Goal: Transaction & Acquisition: Purchase product/service

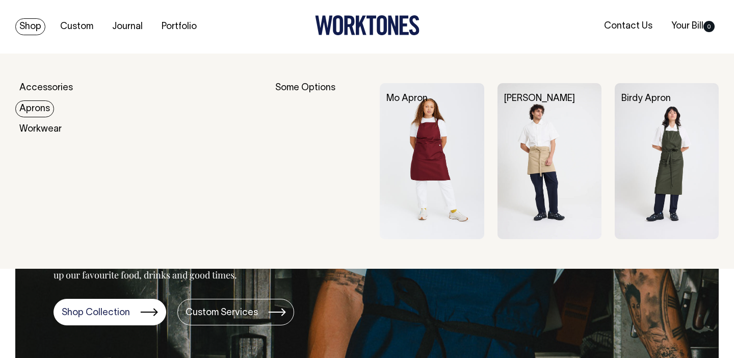
click at [39, 109] on link "Aprons" at bounding box center [34, 108] width 39 height 17
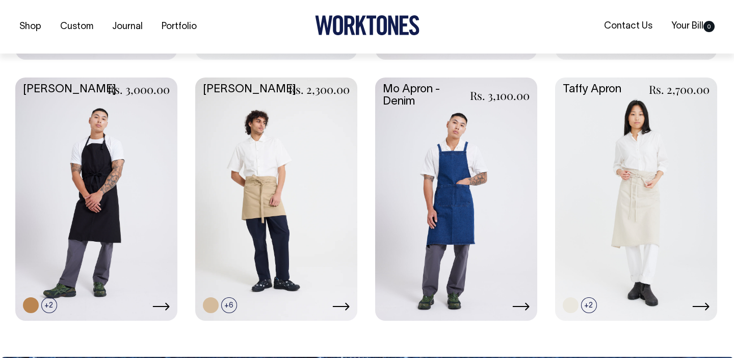
scroll to position [677, 0]
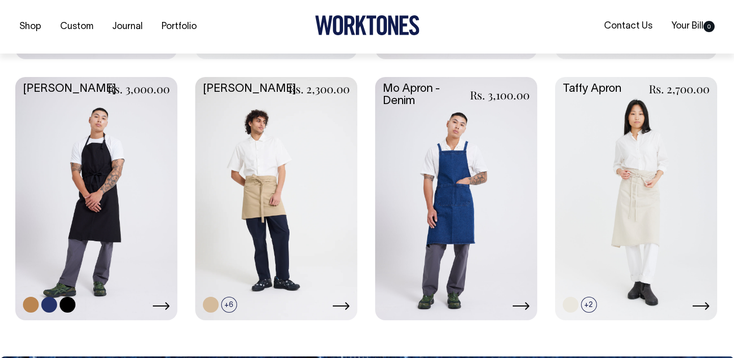
click at [128, 196] on link at bounding box center [96, 197] width 162 height 241
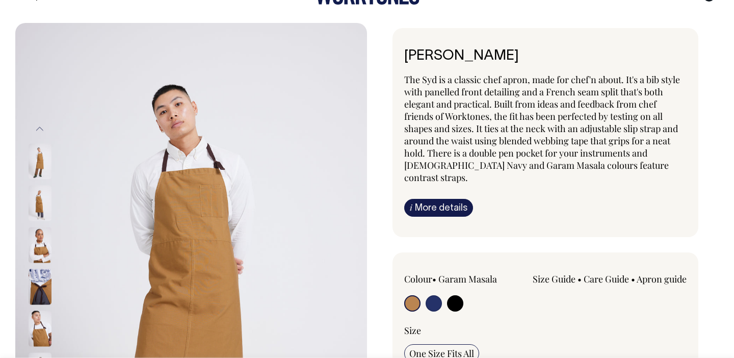
scroll to position [31, 0]
click at [433, 295] on input "radio" at bounding box center [434, 303] width 16 height 16
radio input "true"
select select "French Navy"
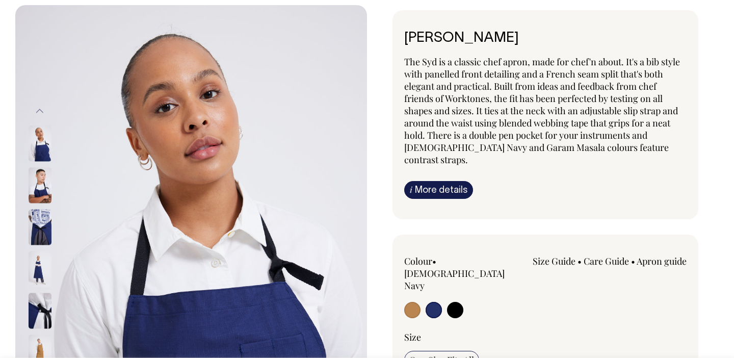
scroll to position [49, 0]
click at [459, 301] on input "radio" at bounding box center [455, 309] width 16 height 16
radio input "true"
select select "Black"
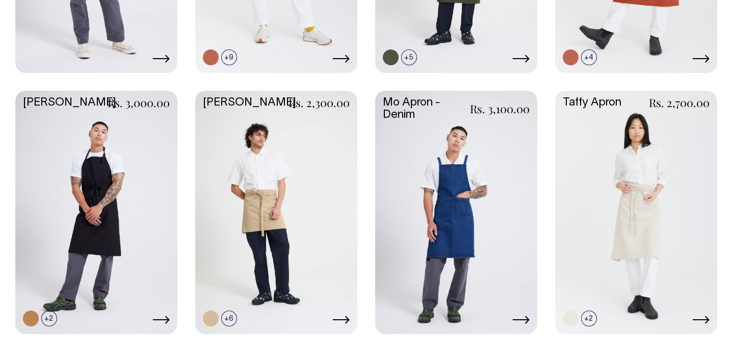
scroll to position [663, 0]
click at [439, 177] on link at bounding box center [456, 211] width 162 height 241
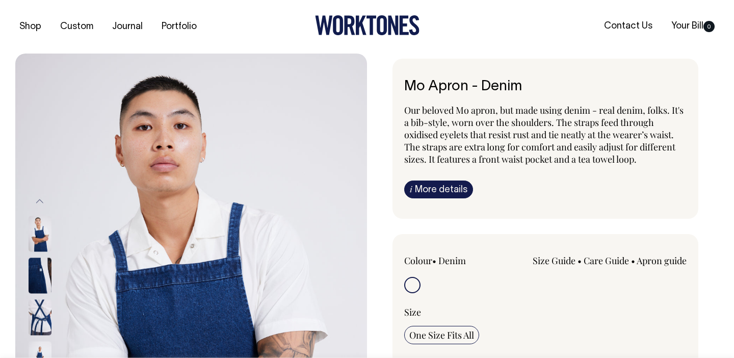
click at [39, 317] on img at bounding box center [40, 317] width 23 height 36
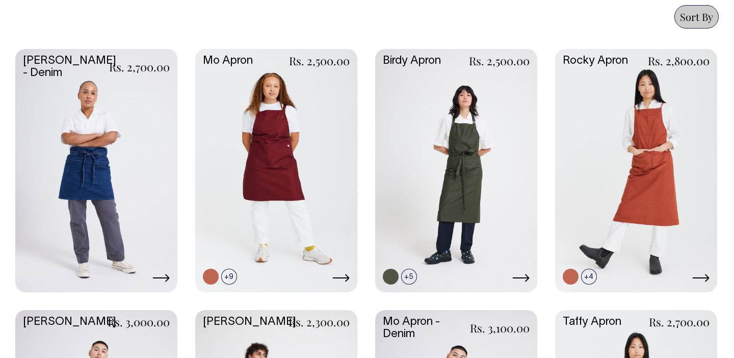
scroll to position [444, 0]
click at [267, 261] on link at bounding box center [266, 258] width 16 height 16
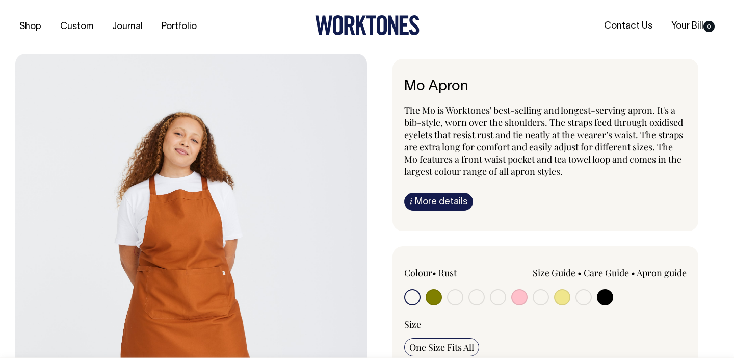
radio input "true"
select select "Dark Navy"
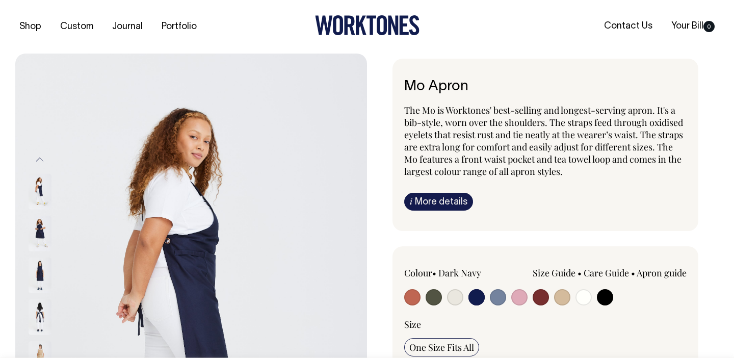
click at [44, 240] on img at bounding box center [40, 234] width 23 height 36
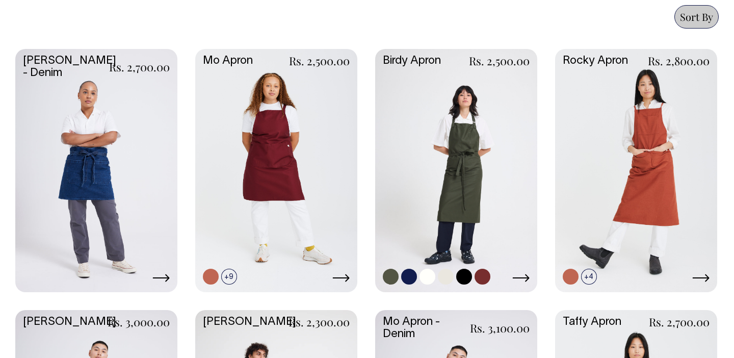
click at [407, 148] on link at bounding box center [456, 169] width 162 height 241
